Goal: Information Seeking & Learning: Learn about a topic

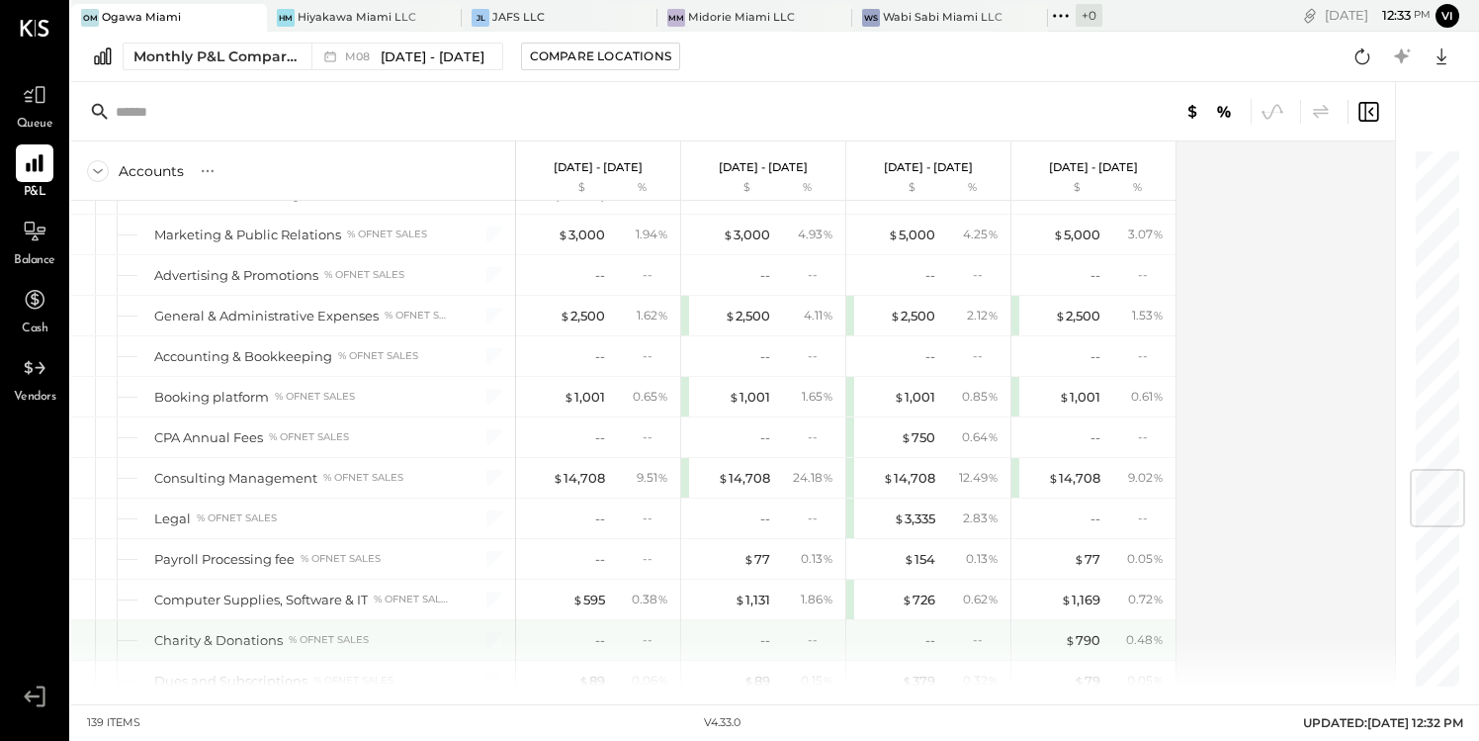
scroll to position [2710, 0]
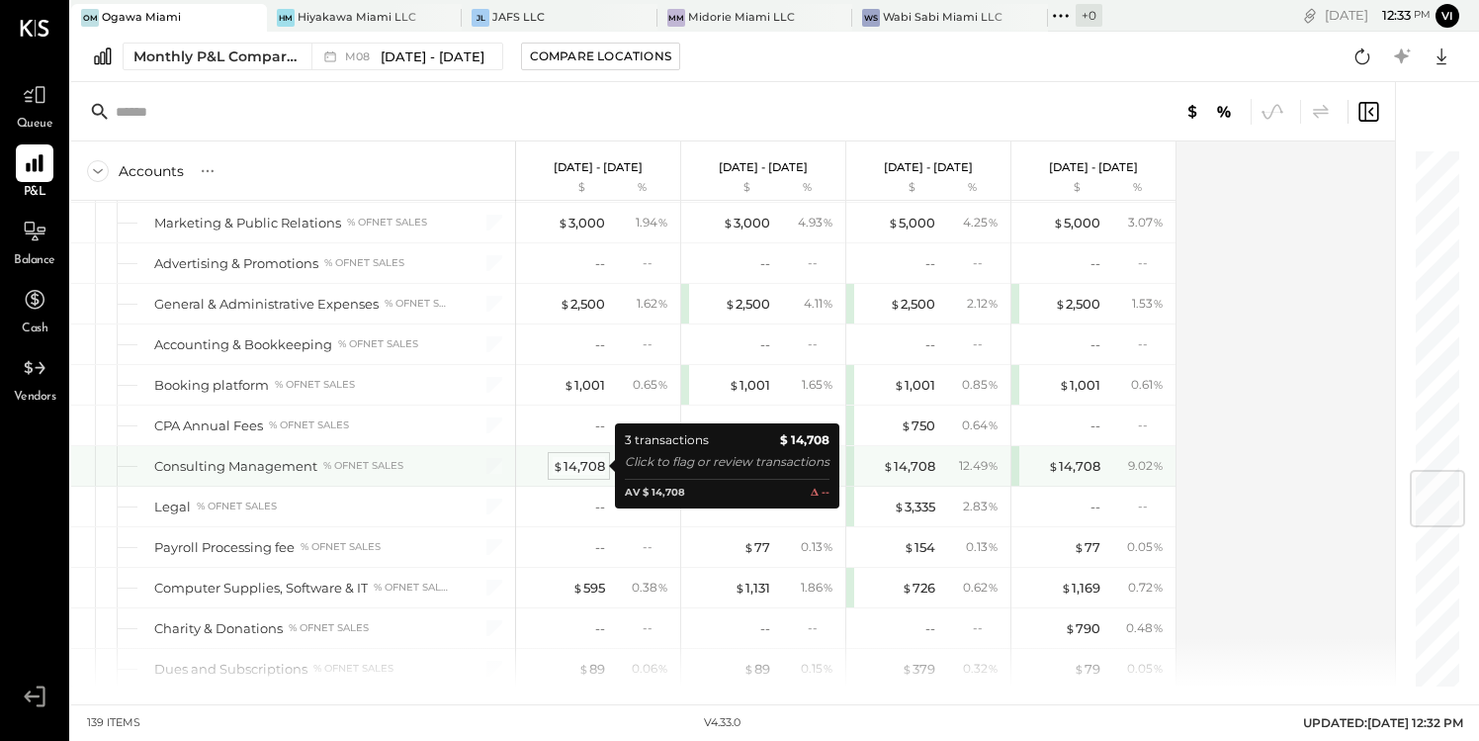
click at [582, 465] on div "$ 14,708" at bounding box center [579, 466] width 52 height 19
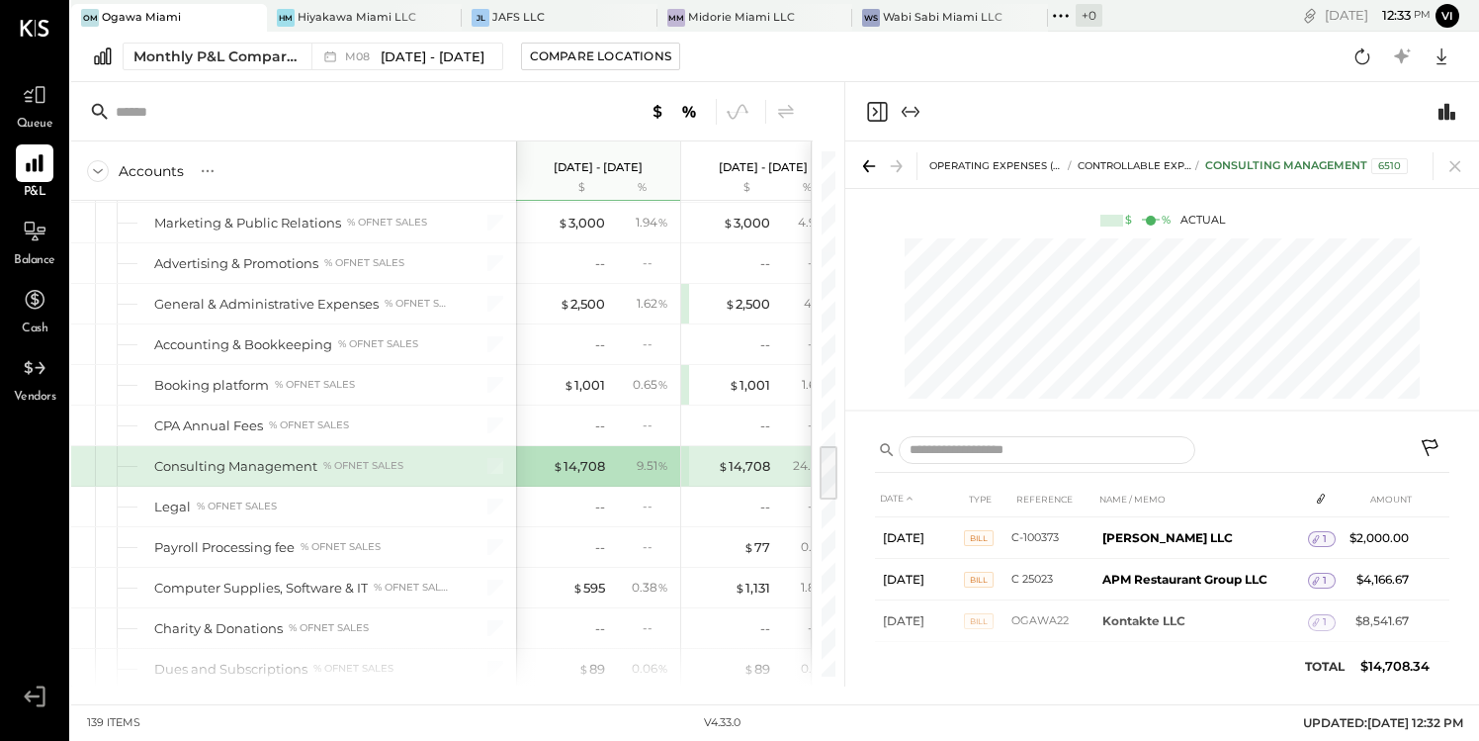
click at [423, 458] on div "Consulting Management % of NET SALES" at bounding box center [302, 466] width 296 height 19
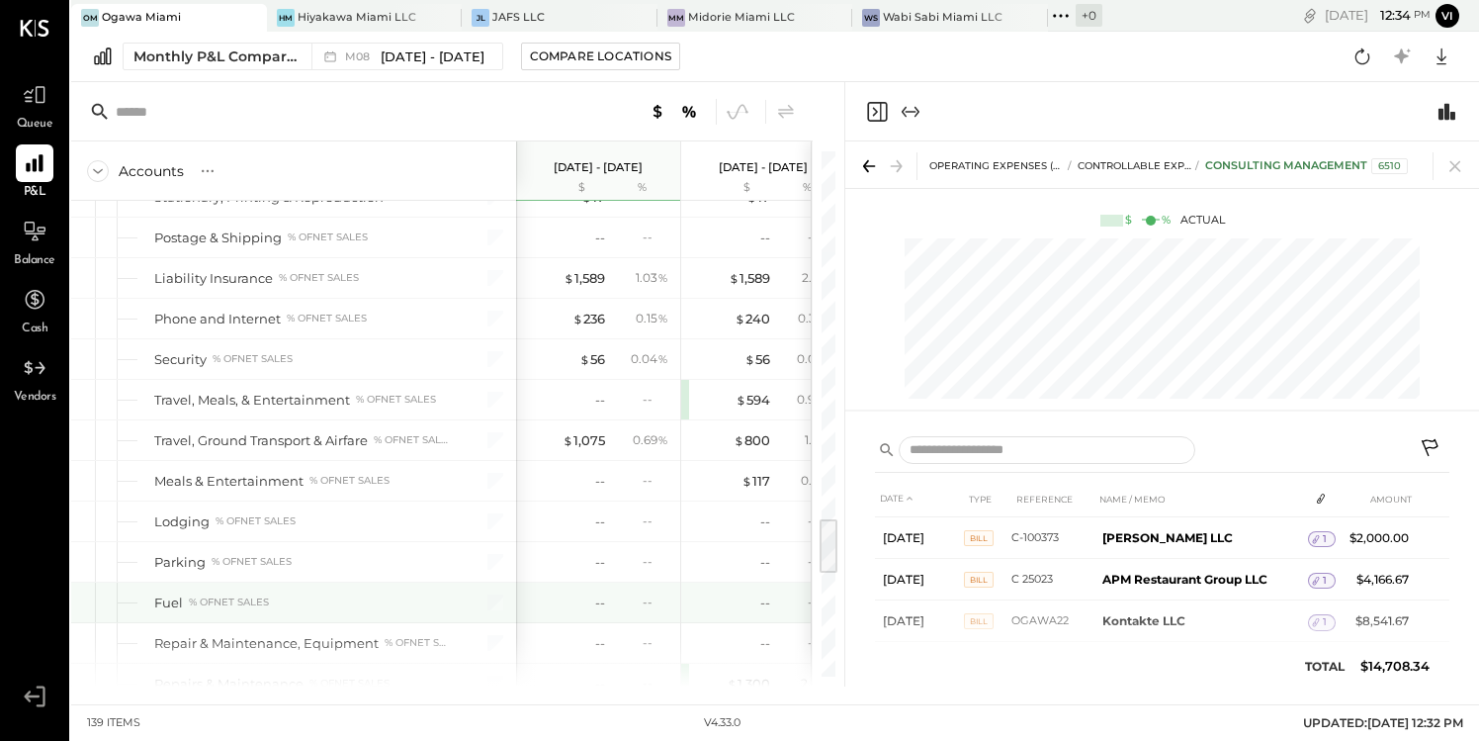
scroll to position [3386, 0]
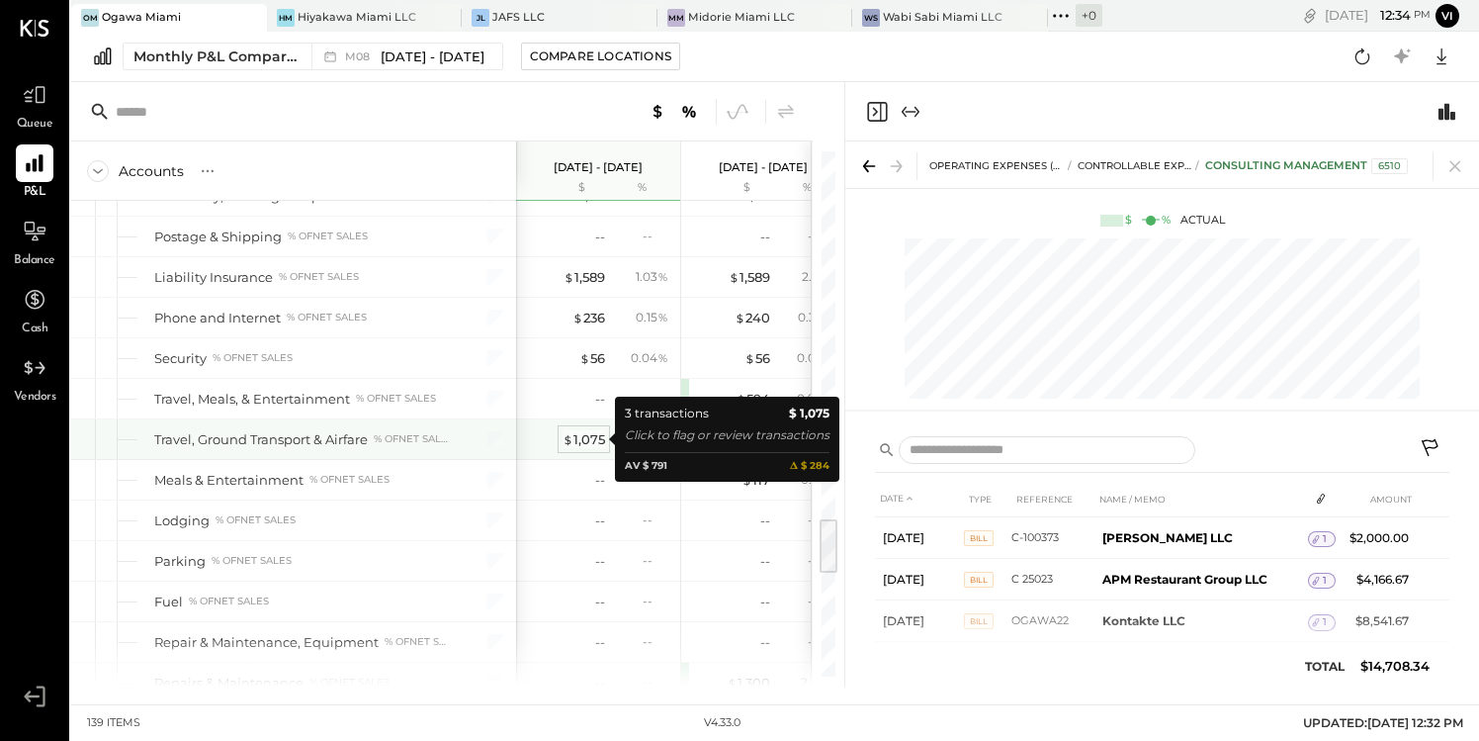
click at [586, 440] on div "$ 1,075" at bounding box center [584, 439] width 43 height 19
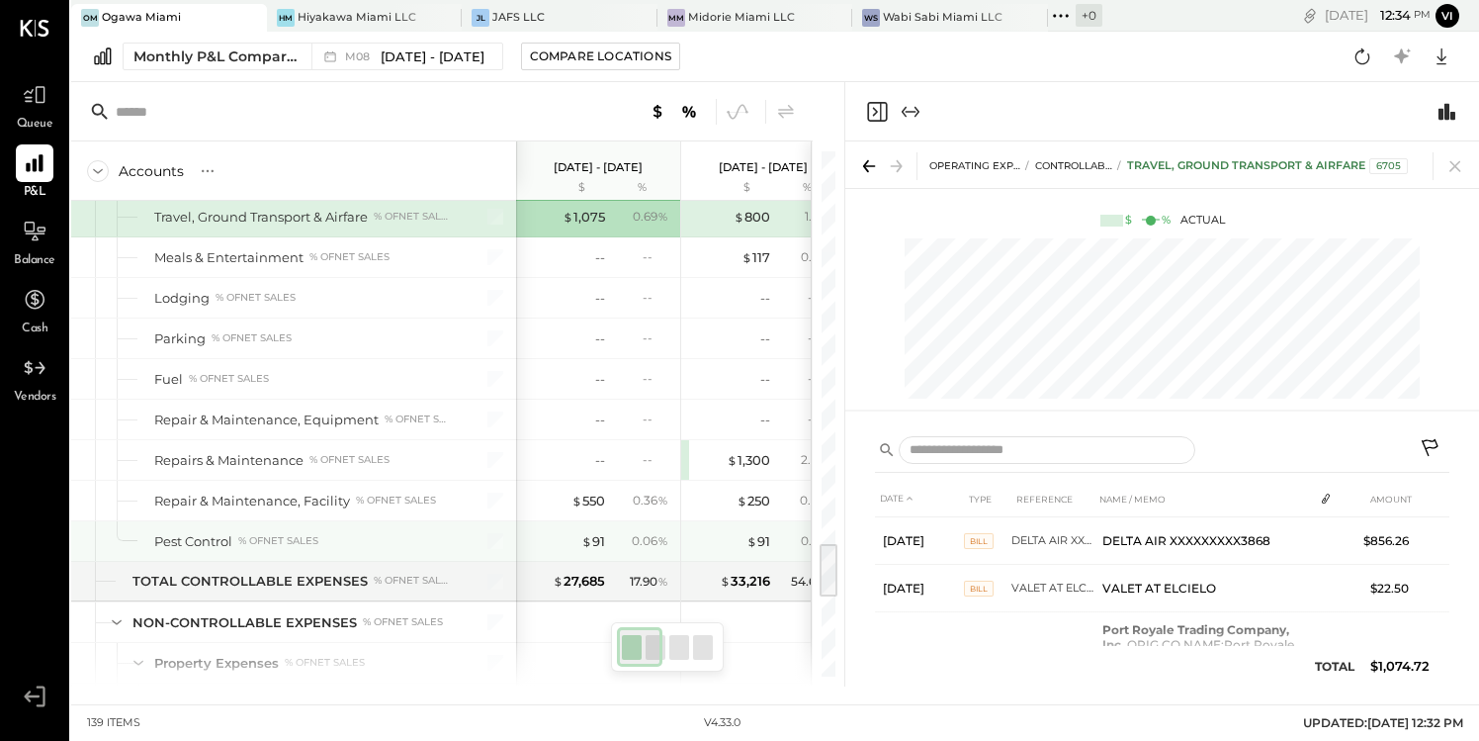
scroll to position [3610, 0]
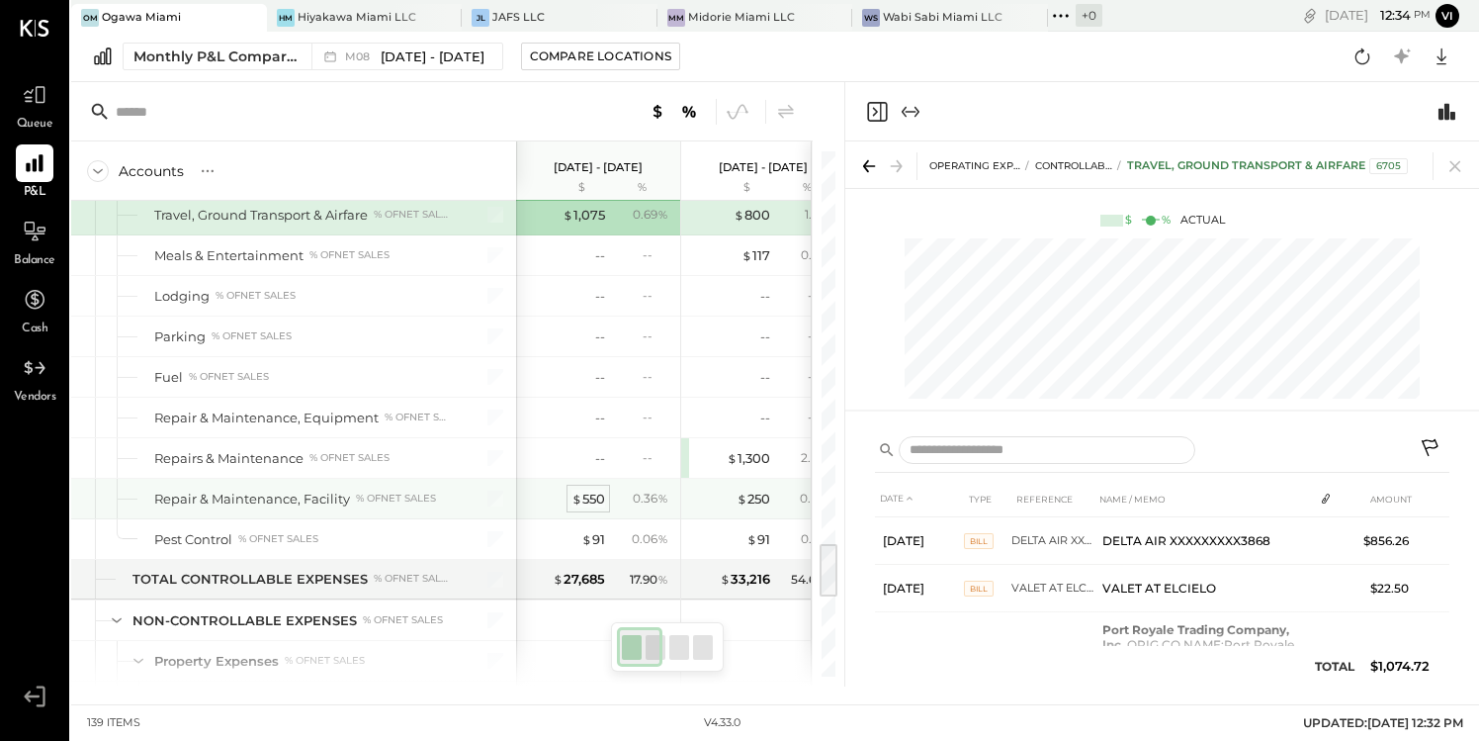
click at [580, 499] on span "$" at bounding box center [577, 498] width 11 height 16
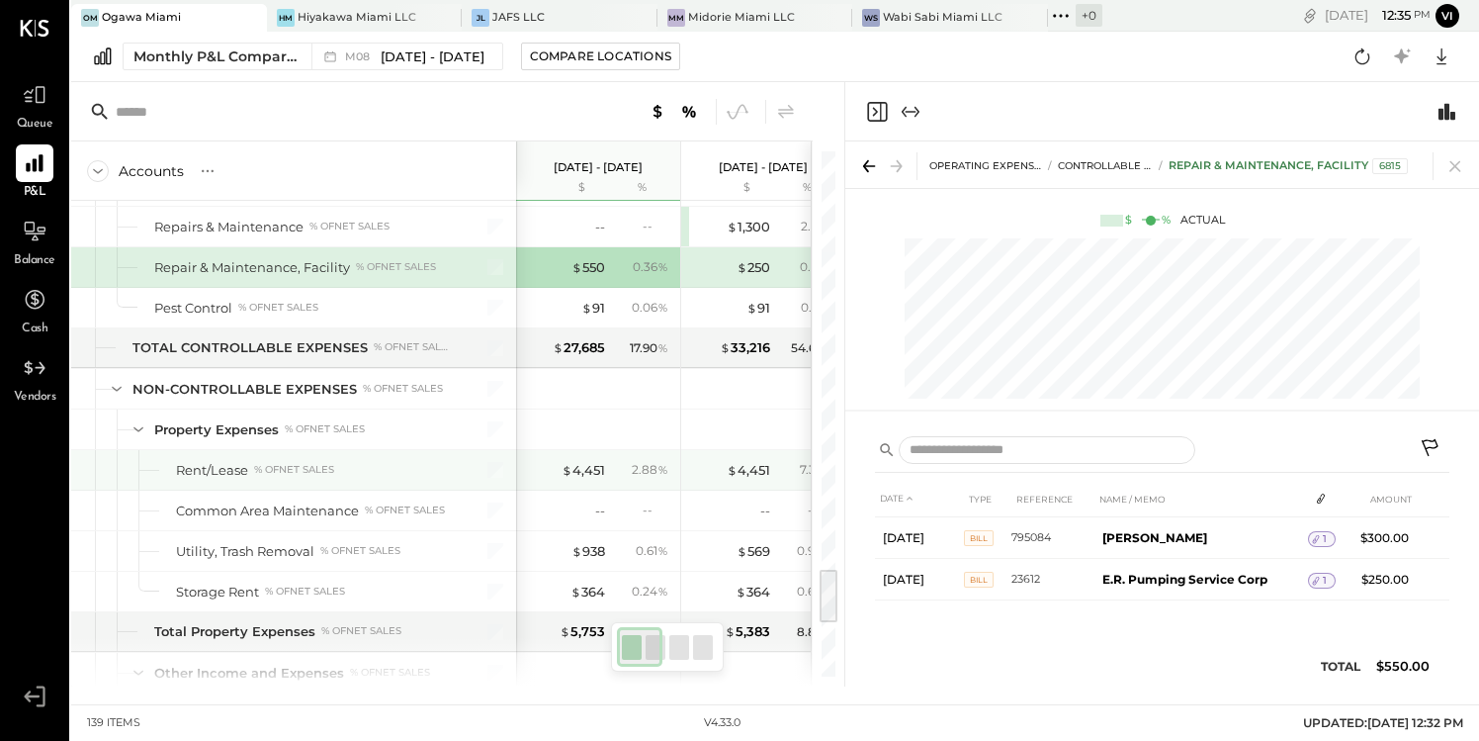
scroll to position [3841, 0]
